Goal: Task Accomplishment & Management: Complete application form

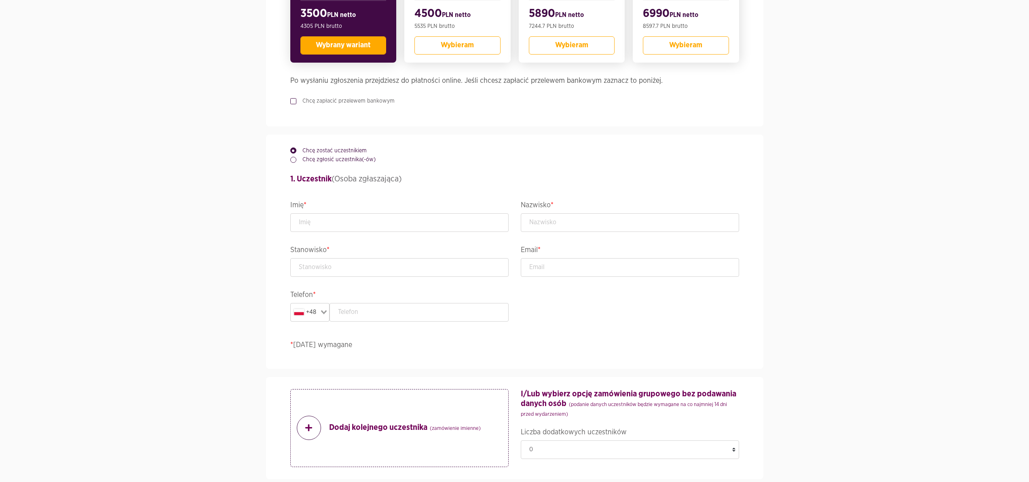
scroll to position [357, 0]
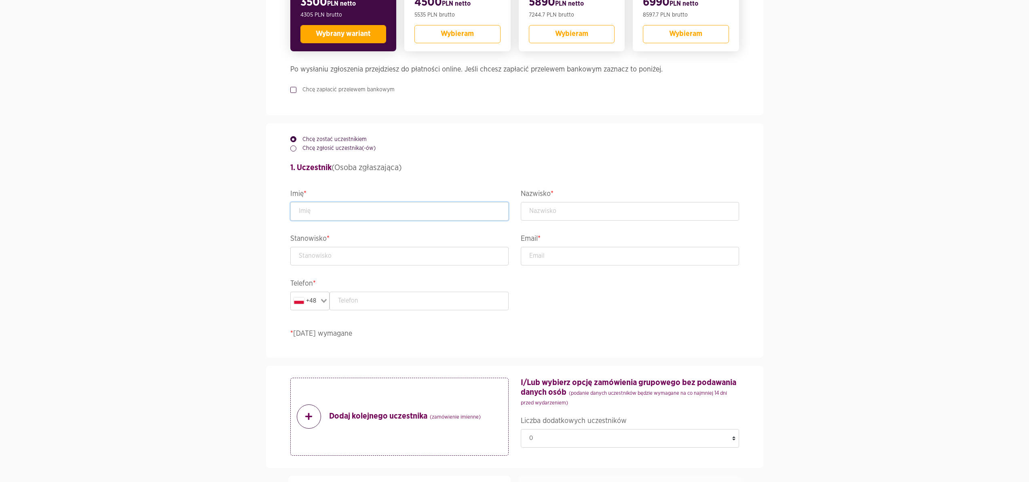
click at [309, 219] on input "text" at bounding box center [399, 211] width 218 height 19
type input "Kasia"
type input "test"
type input "[PERSON_NAME][EMAIL_ADDRESS][DOMAIN_NAME]"
type input "575495659"
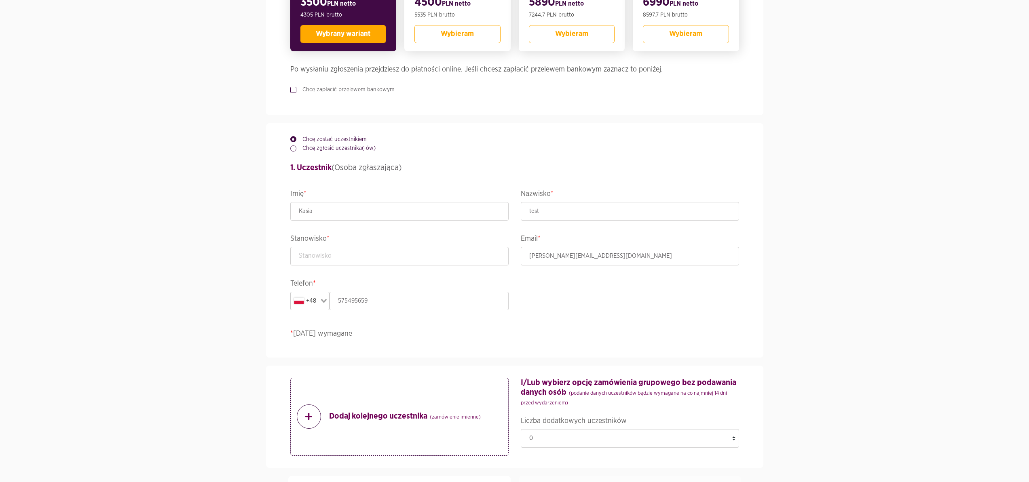
type input "TEST"
type input "test"
type input "TEST"
click at [329, 266] on input "text" at bounding box center [399, 256] width 218 height 19
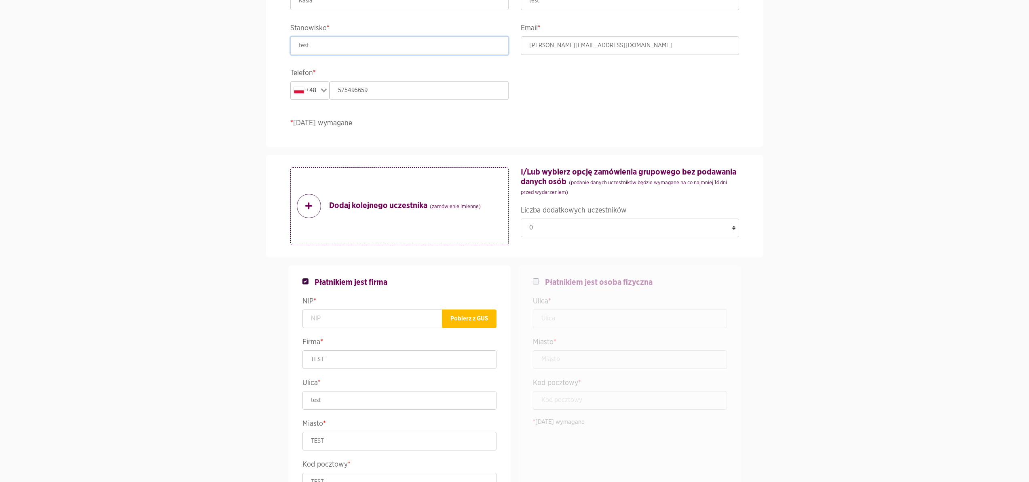
scroll to position [570, 0]
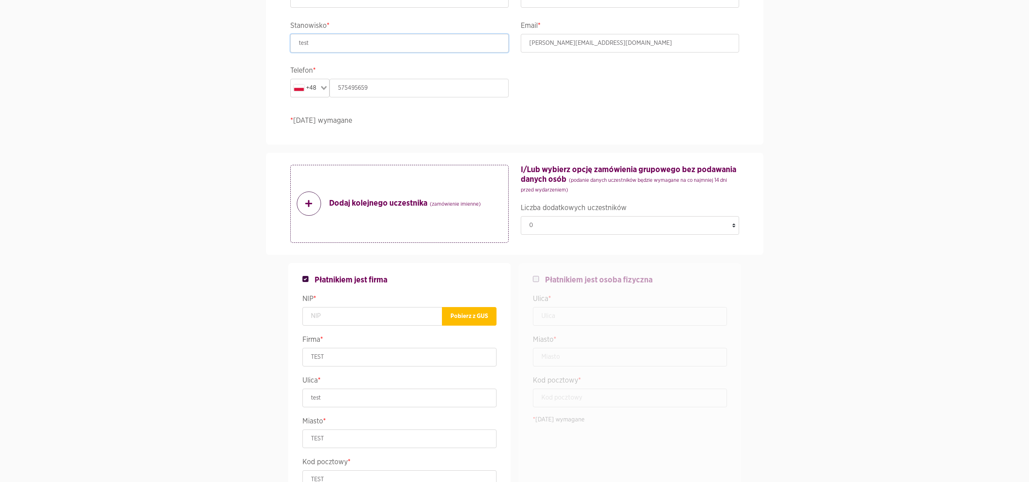
type input "test"
click at [538, 285] on div at bounding box center [539, 280] width 12 height 10
checkbox input "false"
checkbox input "true"
click at [546, 325] on input "text" at bounding box center [630, 316] width 194 height 19
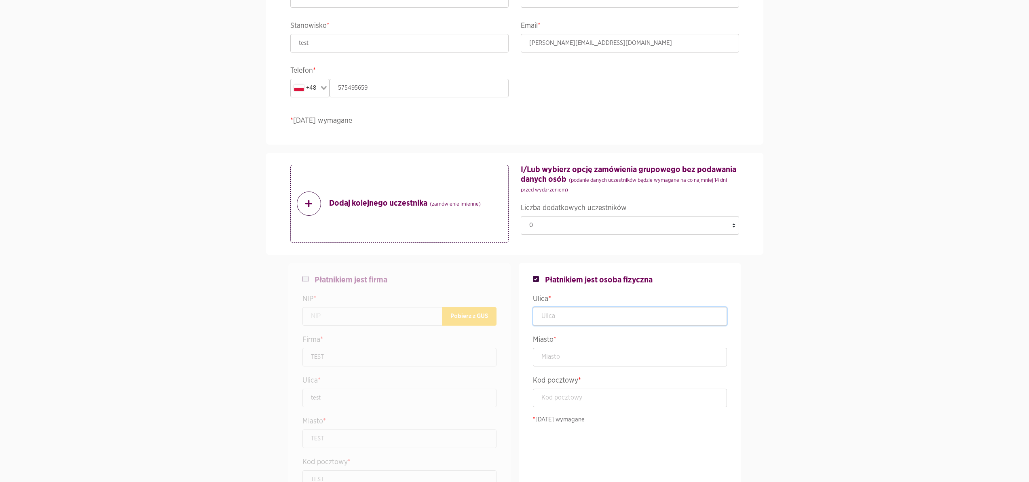
type input "test"
type input "TEST"
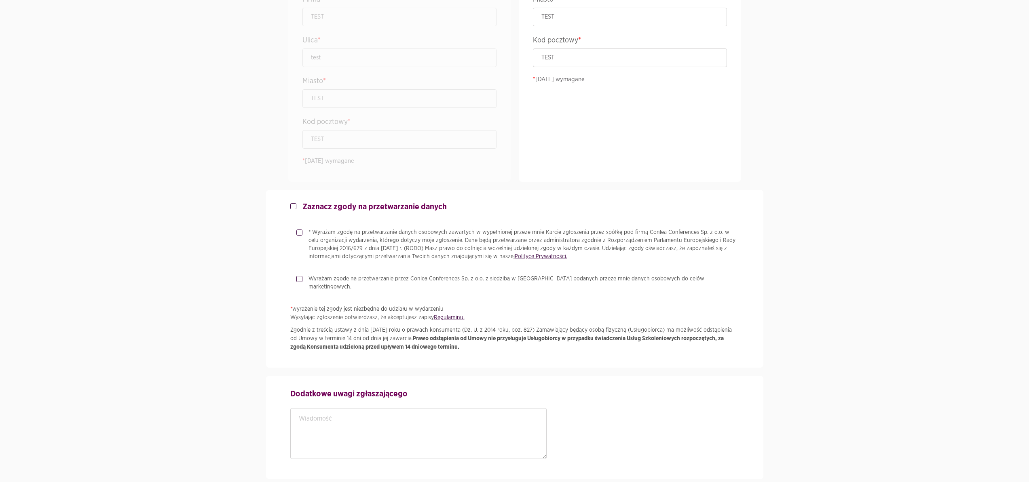
scroll to position [920, 0]
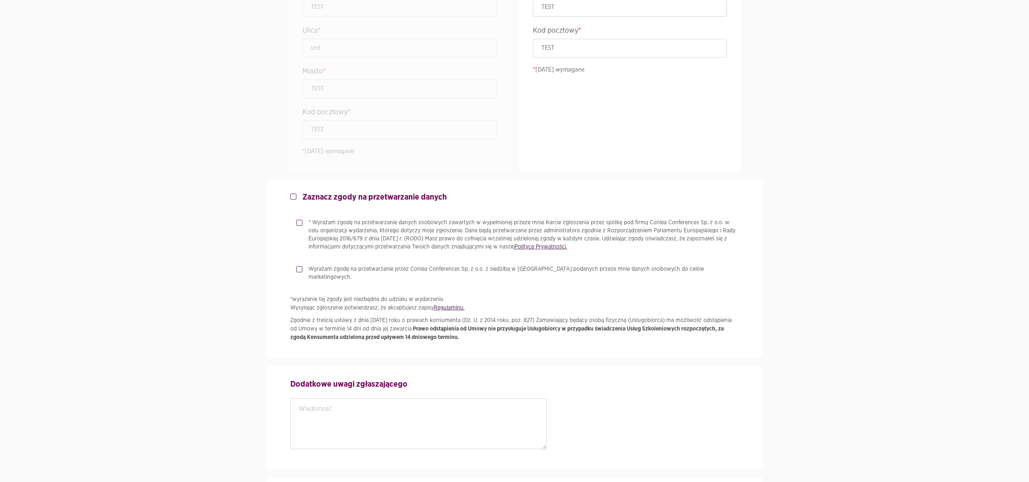
click at [297, 234] on div "* Wyrażam zgodę na przetwarzanie danych osobowych zawartych w wypełnionej przez…" at bounding box center [517, 235] width 443 height 32
click at [302, 231] on label "* Wyrażam zgodę na przetwarzanie danych osobowych zawartych w wypełnionej przez…" at bounding box center [520, 235] width 437 height 32
click at [299, 224] on input "* Wyrażam zgodę na przetwarzanie danych osobowych zawartych w wypełnionej przez…" at bounding box center [298, 221] width 4 height 5
checkbox input "true"
click at [302, 276] on label "Wyrażam zgodę na przetwarzanie przez Conlea Conferences Sp. z o.o. z siedzibą w…" at bounding box center [520, 273] width 437 height 16
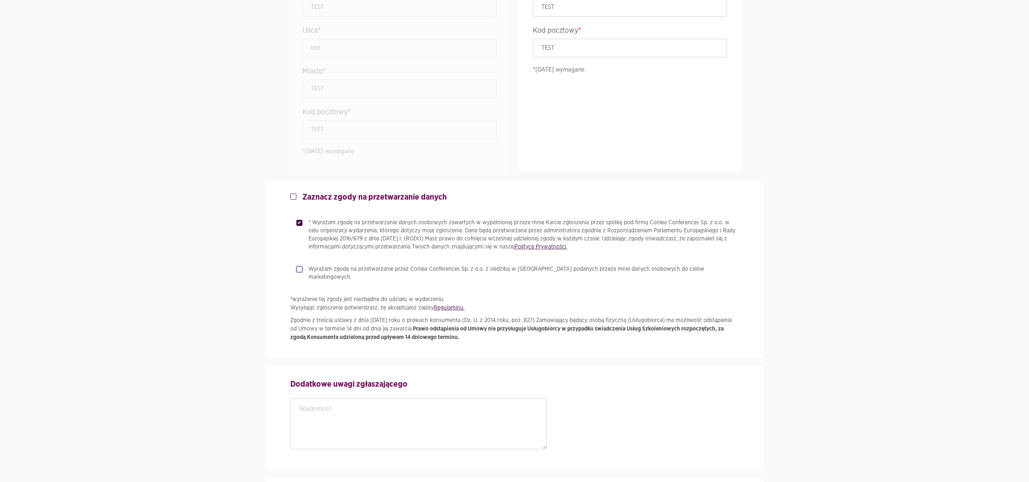
click at [296, 270] on input "Wyrażam zgodę na przetwarzanie przez Conlea Conferences Sp. z o.o. z siedzibą w…" at bounding box center [298, 267] width 4 height 5
click at [302, 279] on label "Wyrażam zgodę na przetwarzanie przez Conlea Conferences Sp. z o.o. z siedzibą w…" at bounding box center [520, 273] width 437 height 16
click at [298, 270] on input "Wyrażam zgodę na przetwarzanie przez Conlea Conferences Sp. z o.o. z siedzibą w…" at bounding box center [298, 267] width 4 height 5
checkbox input "false"
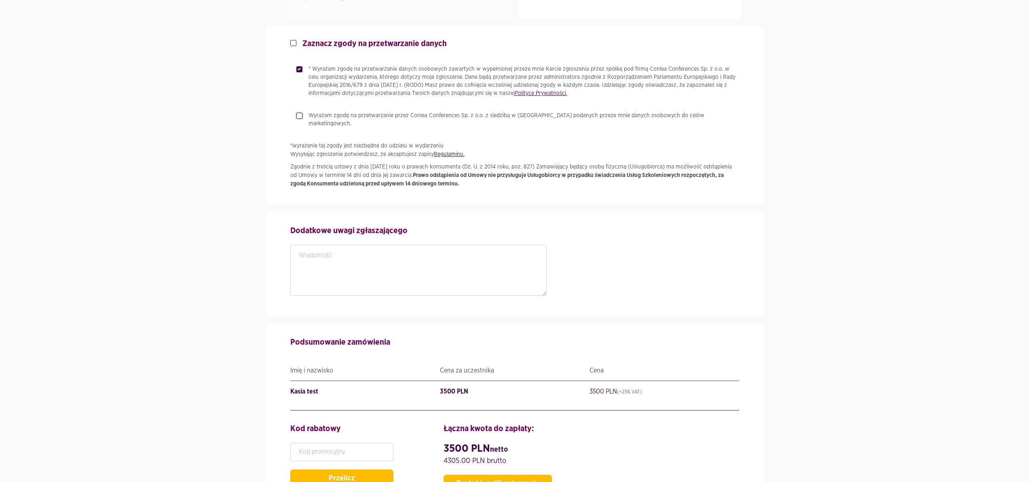
scroll to position [1183, 0]
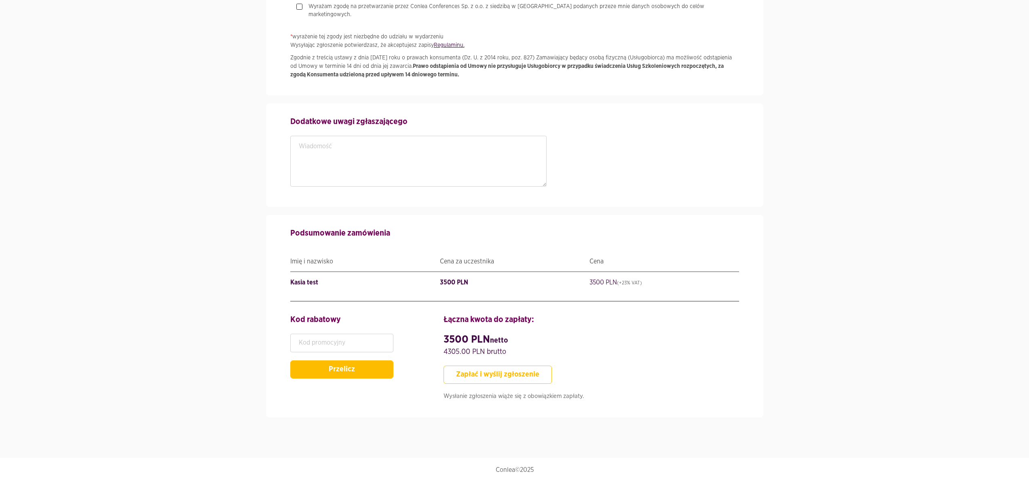
click at [479, 378] on button "Zapłać i wyślij zgłoszenie" at bounding box center [497, 375] width 108 height 18
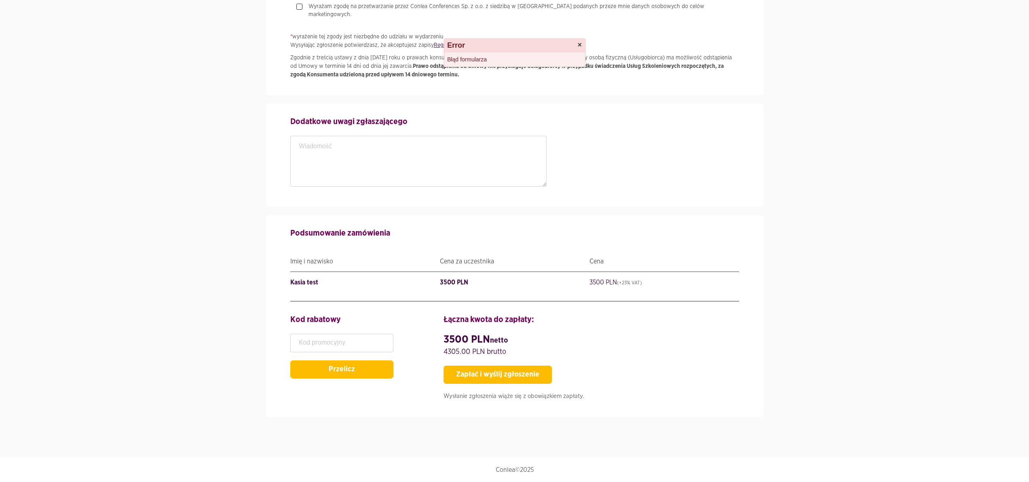
click at [578, 44] on button "×" at bounding box center [579, 44] width 4 height 7
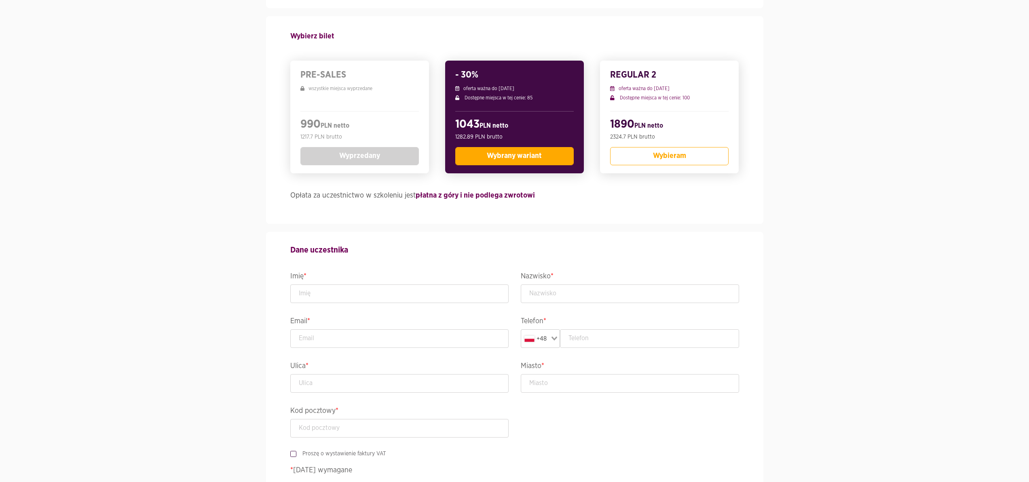
scroll to position [180, 0]
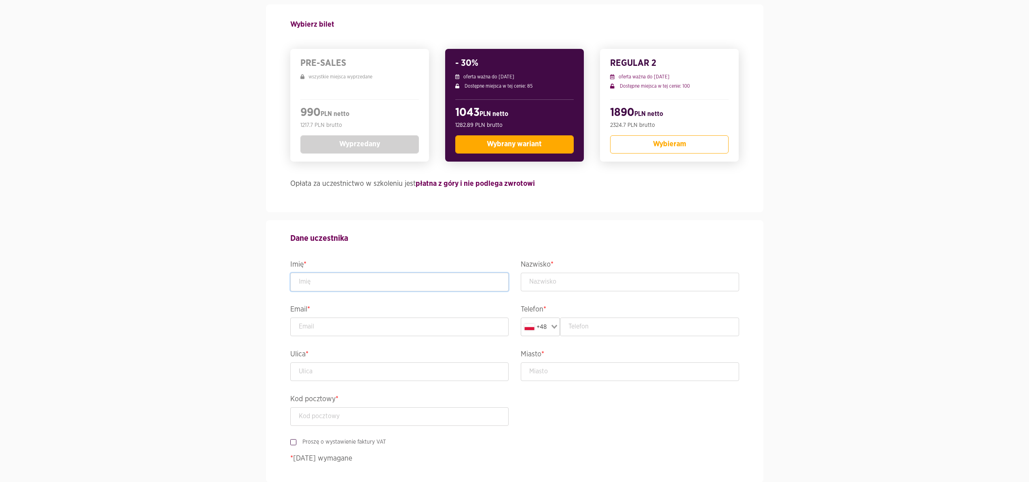
click at [353, 278] on input "text" at bounding box center [399, 282] width 218 height 19
type input "Kasia"
type input "test"
type input "[PERSON_NAME][EMAIL_ADDRESS][DOMAIN_NAME]"
type input "575495659"
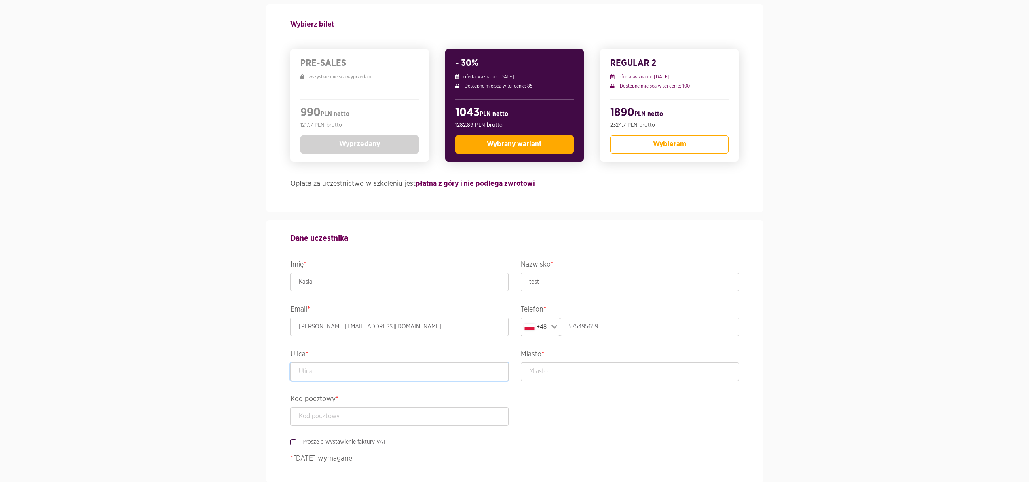
type input "test"
type input "TEST"
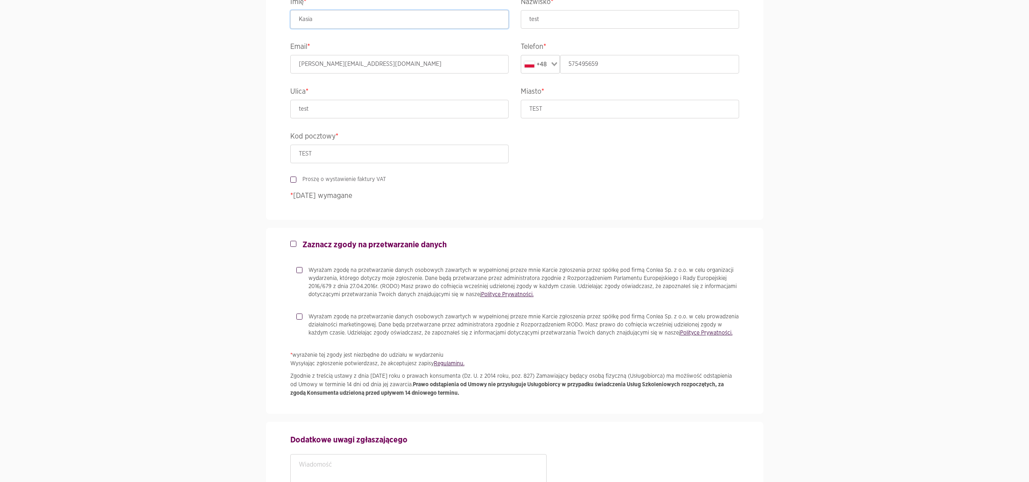
scroll to position [484, 0]
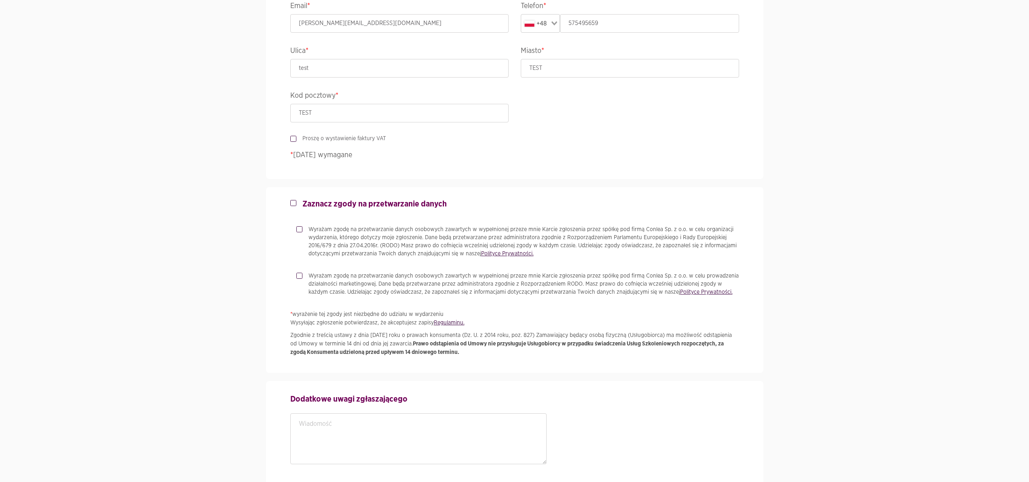
click at [306, 247] on label "Wyrażam zgodę na przetwarzanie danych osobowych zawartych w wypełnionej przeze …" at bounding box center [520, 242] width 437 height 32
click at [300, 231] on input "Wyrażam zgodę na przetwarzanie danych osobowych zawartych w wypełnionej przeze …" at bounding box center [298, 228] width 4 height 5
checkbox input "true"
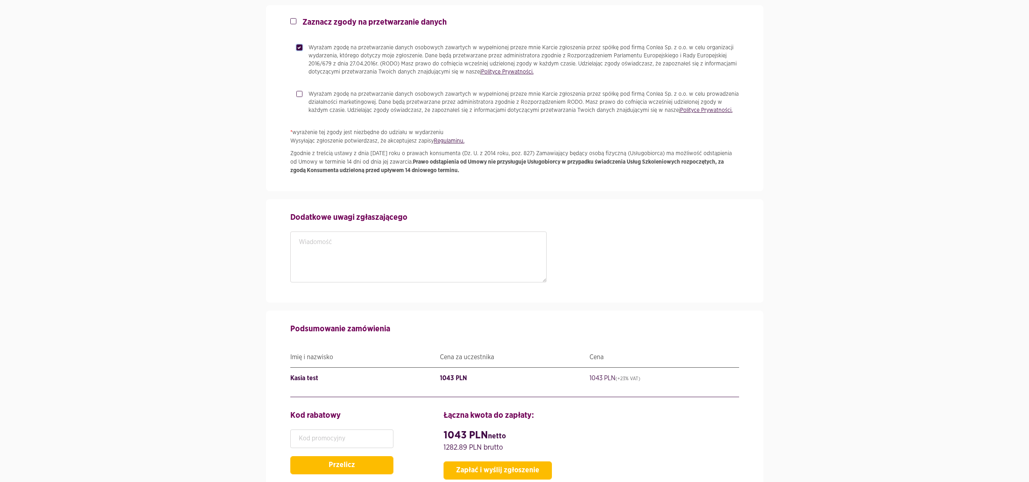
scroll to position [761, 0]
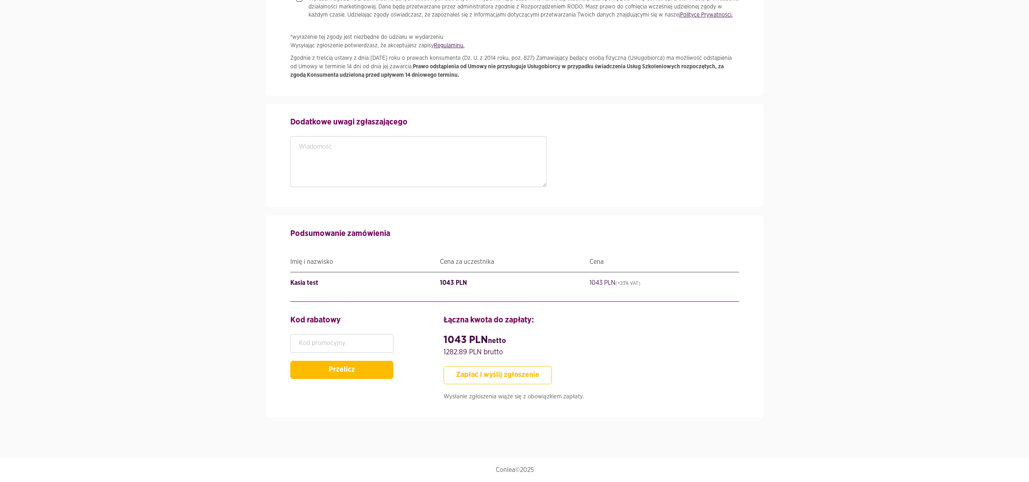
click at [458, 378] on button "Zapłać i wyślij zgłoszenie" at bounding box center [497, 375] width 108 height 18
click at [456, 375] on button "Zapłać i wyślij zgłoszenie" at bounding box center [497, 375] width 108 height 18
click at [443, 366] on button "Zapłać i wyślij zgłoszenie" at bounding box center [497, 375] width 108 height 18
